Goal: Task Accomplishment & Management: Manage account settings

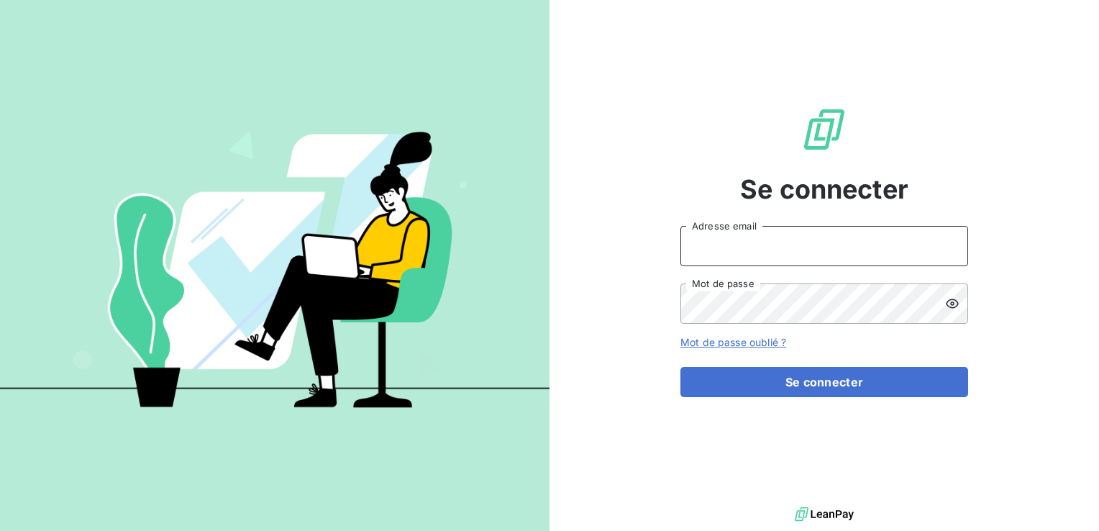
click at [744, 262] on input "Adresse email" at bounding box center [824, 246] width 288 height 40
type input "[PERSON_NAME][EMAIL_ADDRESS][PERSON_NAME][DOMAIN_NAME]"
click at [759, 252] on input "[PERSON_NAME][EMAIL_ADDRESS][PERSON_NAME][DOMAIN_NAME]" at bounding box center [824, 246] width 288 height 40
click at [808, 252] on input "[PERSON_NAME][EMAIL_ADDRESS][PERSON_NAME][DOMAIN_NAME]" at bounding box center [824, 246] width 288 height 40
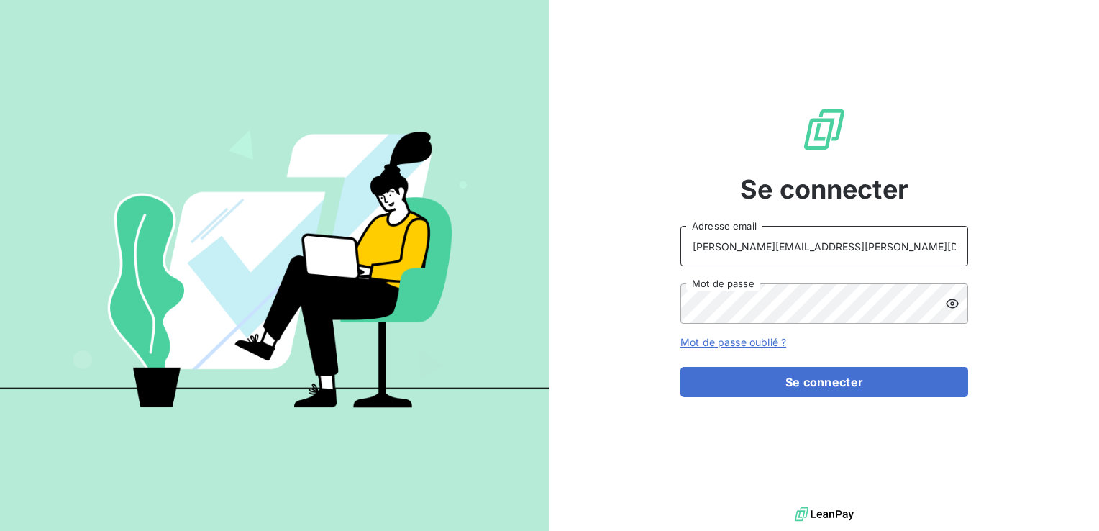
click at [808, 252] on input "[PERSON_NAME][EMAIL_ADDRESS][PERSON_NAME][DOMAIN_NAME]" at bounding box center [824, 246] width 288 height 40
click at [808, 252] on input "Adresse email" at bounding box center [824, 246] width 288 height 40
